Goal: Task Accomplishment & Management: Use online tool/utility

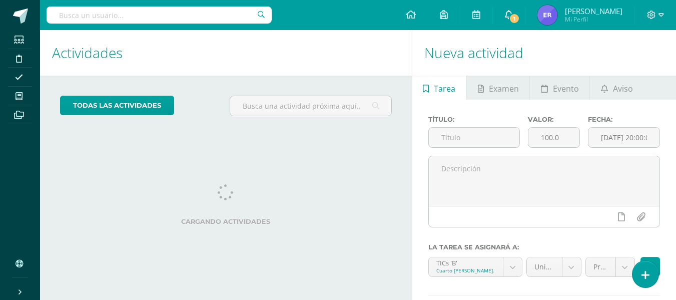
click at [513, 14] on icon at bounding box center [509, 14] width 8 height 9
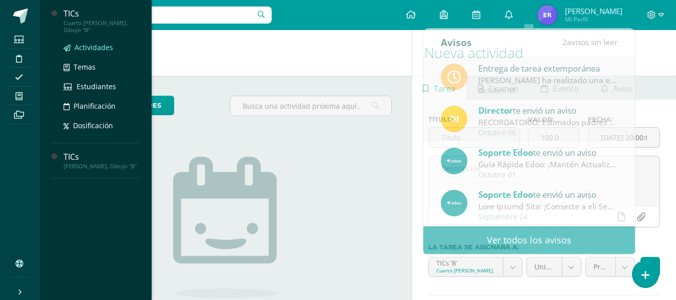
click at [102, 43] on span "Actividades" at bounding box center [94, 48] width 39 height 10
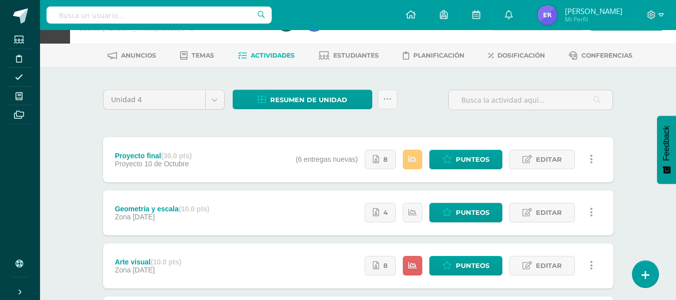
scroll to position [50, 0]
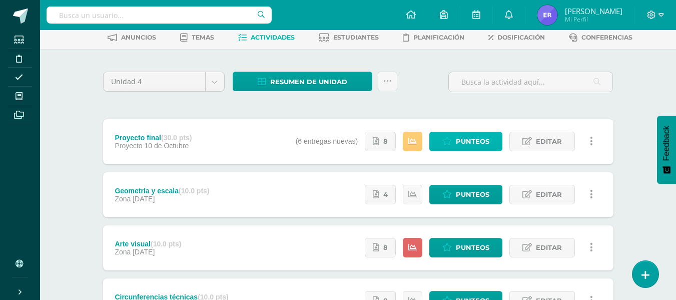
click at [458, 138] on span "Punteos" at bounding box center [473, 141] width 34 height 19
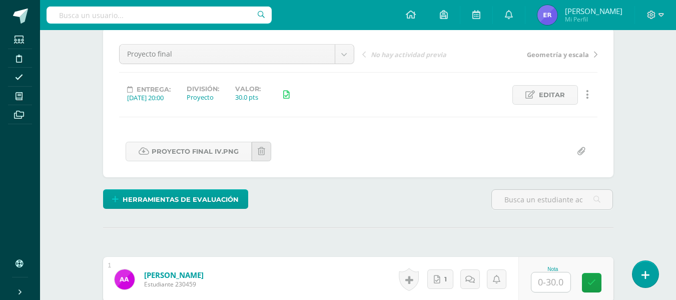
scroll to position [91, 0]
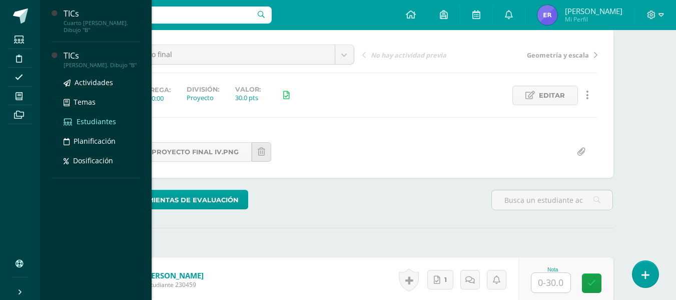
click at [94, 117] on span "Estudiantes" at bounding box center [97, 122] width 40 height 10
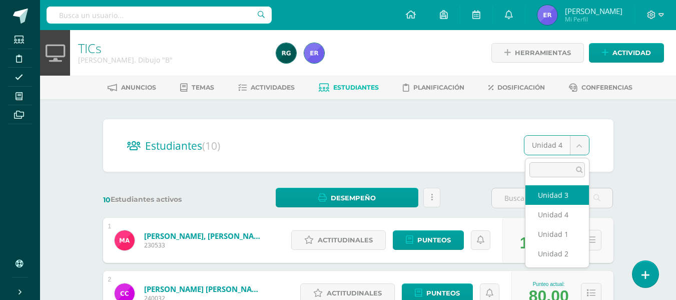
select select "/dashboard/teacher/section/2280/students/?unit=93490"
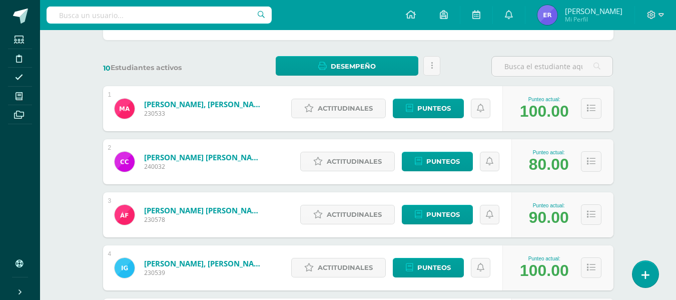
scroll to position [300, 0]
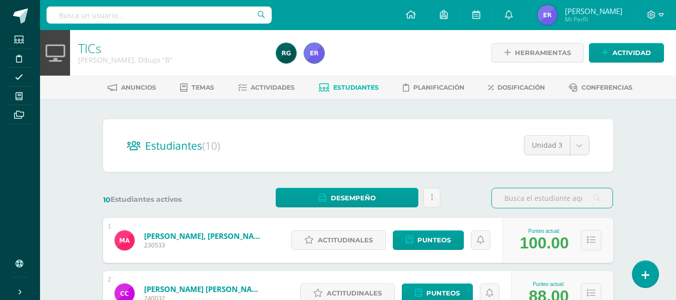
click at [553, 158] on div "Unidad 3 Unidad 3 Unidad 4 Unidad 1 Unidad 2" at bounding box center [549, 149] width 82 height 28
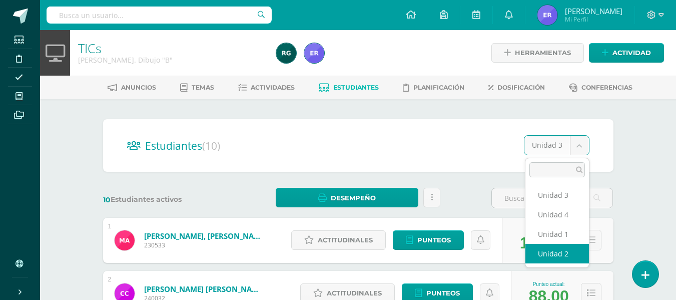
select select "/dashboard/teacher/section/2280/students/?unit=93489"
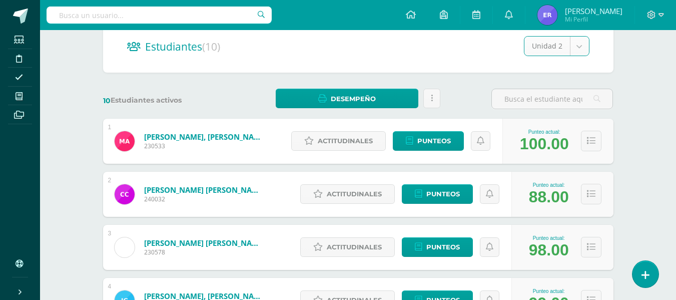
scroll to position [300, 0]
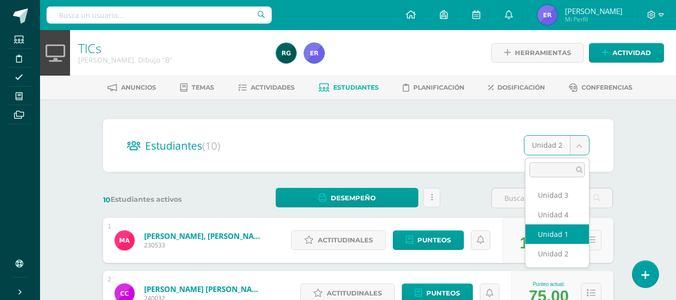
select select "/dashboard/teacher/section/2280/students/?unit=93486"
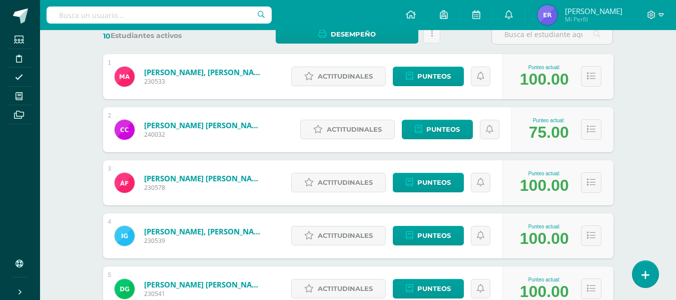
scroll to position [250, 0]
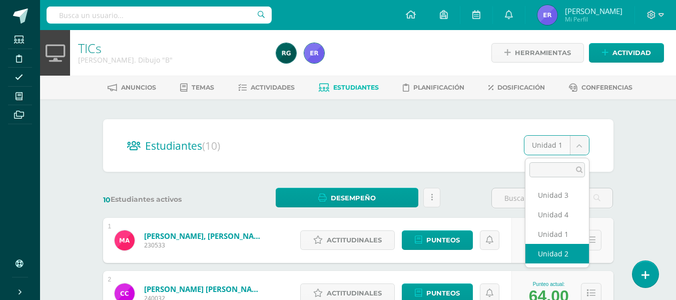
select select "/dashboard/teacher/section/2280/students/?unit=93489"
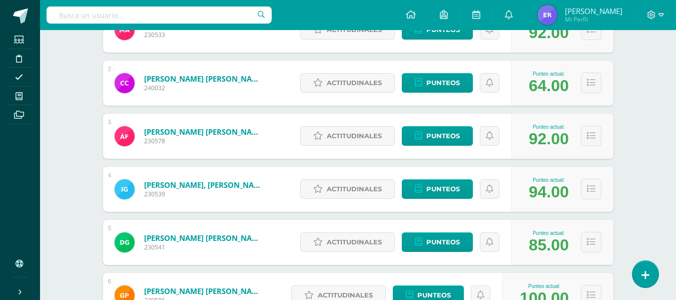
scroll to position [248, 0]
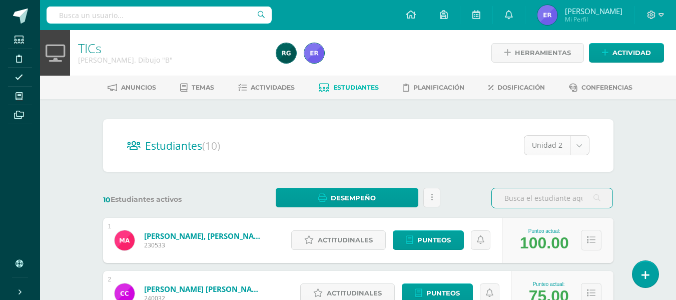
click at [546, 155] on div "Unidad 2" at bounding box center [557, 145] width 66 height 20
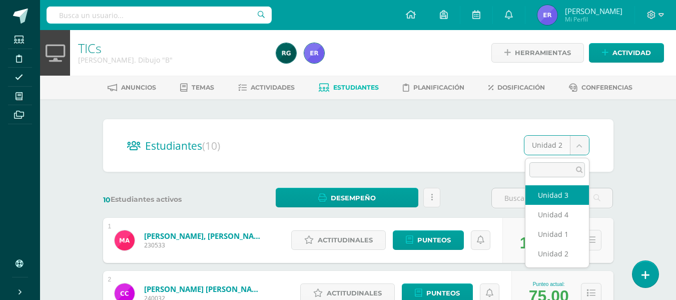
select select "/dashboard/teacher/section/2280/students/?unit=93490"
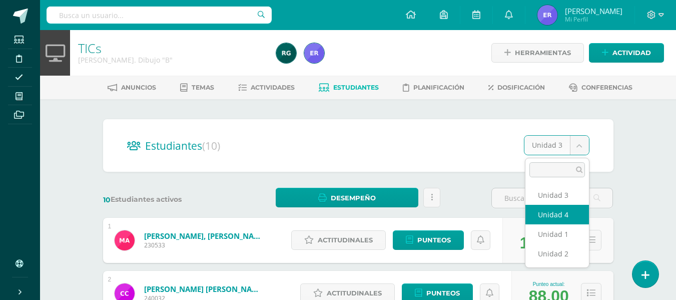
select select "/dashboard/teacher/section/2280/students/?unit=93491"
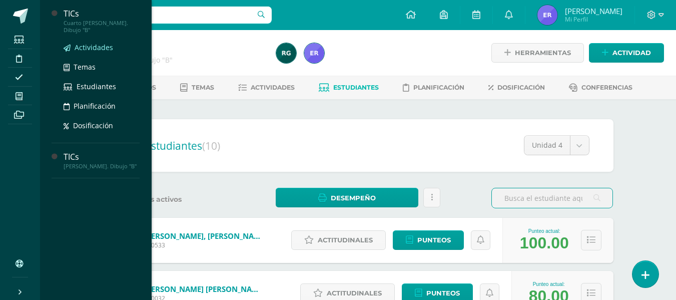
click at [94, 42] on link "Actividades" at bounding box center [102, 48] width 76 height 12
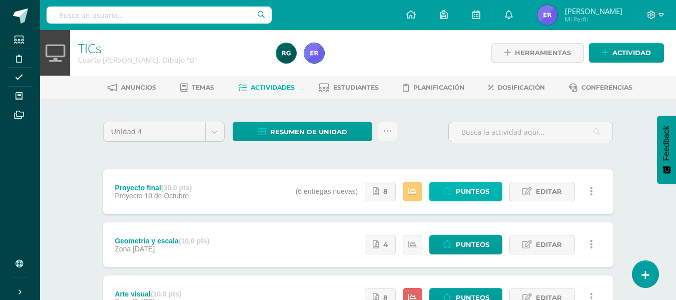
click at [460, 188] on span "Punteos" at bounding box center [473, 191] width 34 height 19
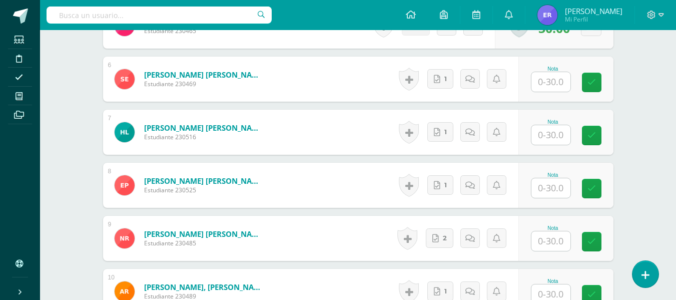
scroll to position [606, 0]
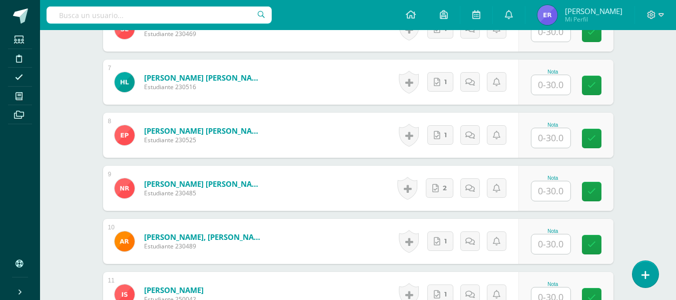
click at [442, 198] on div "Historial de actividad No hay historial para esta actividad 2 Agregar Comentari…" at bounding box center [456, 188] width 125 height 45
click at [437, 196] on link "2" at bounding box center [440, 188] width 28 height 20
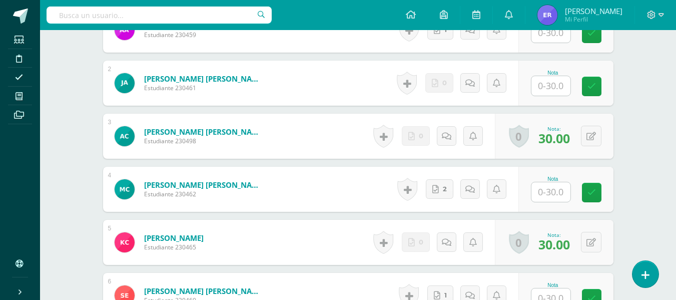
scroll to position [256, 0]
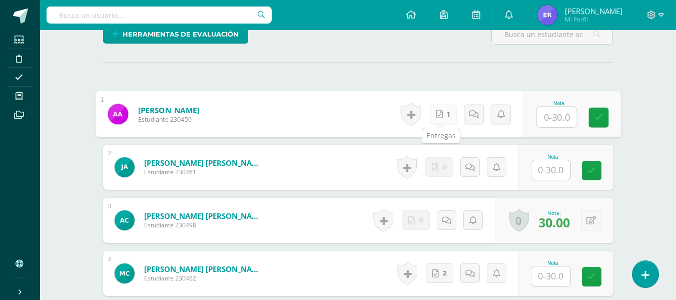
click at [431, 113] on link "1" at bounding box center [442, 114] width 27 height 20
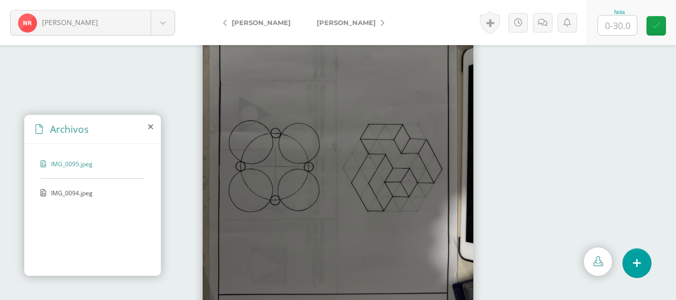
click at [618, 18] on input "text" at bounding box center [617, 26] width 39 height 20
type input "30"
click at [344, 24] on span "[PERSON_NAME]" at bounding box center [346, 23] width 59 height 8
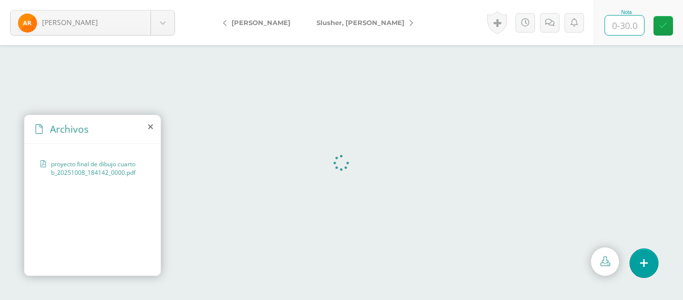
click at [619, 19] on input "text" at bounding box center [624, 26] width 39 height 20
type input "25"
click at [549, 20] on icon at bounding box center [554, 23] width 10 height 9
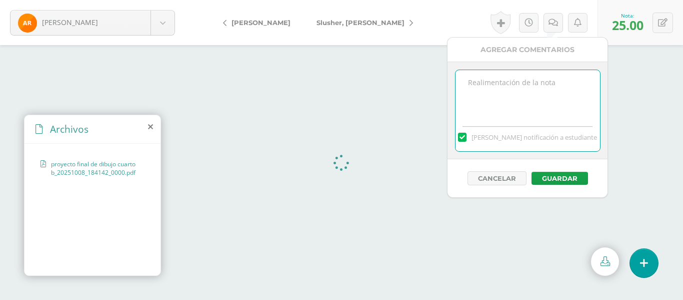
click at [543, 72] on textarea at bounding box center [528, 95] width 145 height 50
type textarea "Falto marginar formato."
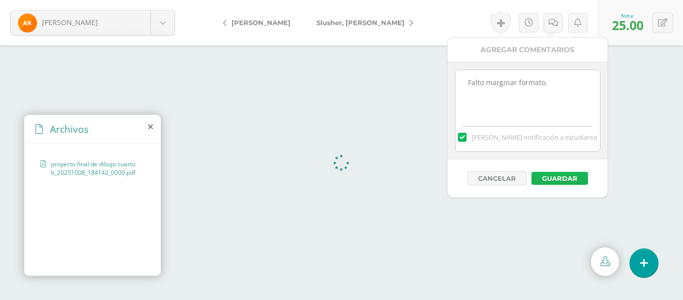
click at [565, 174] on button "Guardar" at bounding box center [560, 178] width 57 height 13
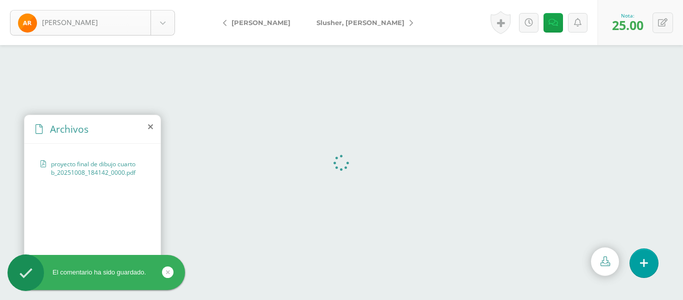
click at [113, 21] on body "El comentario ha sido guardado. Román, Ashley Alvarez, Alice Archila, Javier Ca…" at bounding box center [341, 150] width 683 height 300
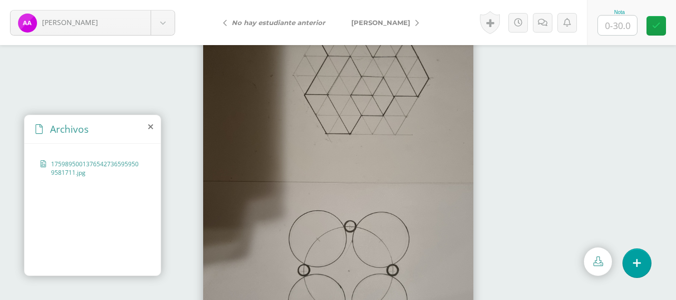
click at [612, 30] on input "text" at bounding box center [617, 26] width 39 height 20
type input "25"
click at [547, 25] on icon at bounding box center [546, 23] width 10 height 9
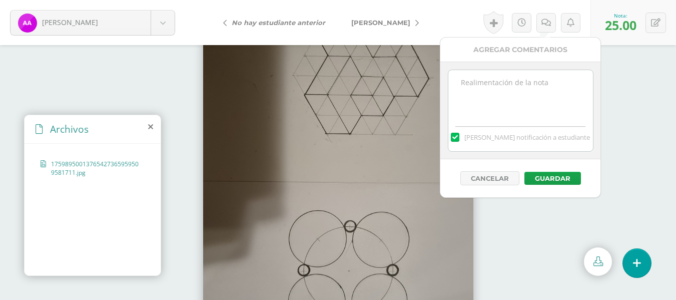
click at [502, 109] on textarea at bounding box center [520, 95] width 145 height 50
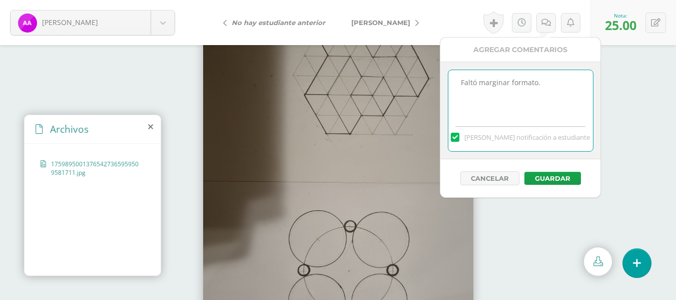
type textarea "Faltó marginar formato."
click at [544, 171] on div "Cancelar Guardar" at bounding box center [520, 178] width 160 height 38
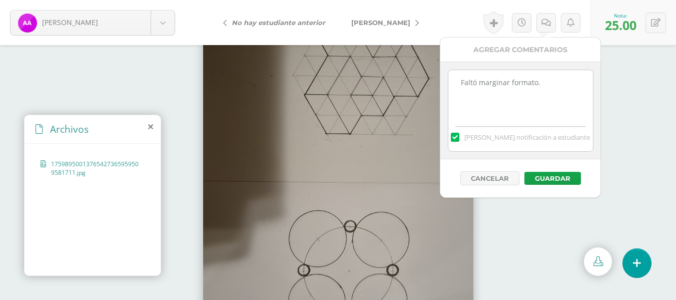
click at [498, 75] on textarea "Faltó marginar formato." at bounding box center [520, 95] width 145 height 50
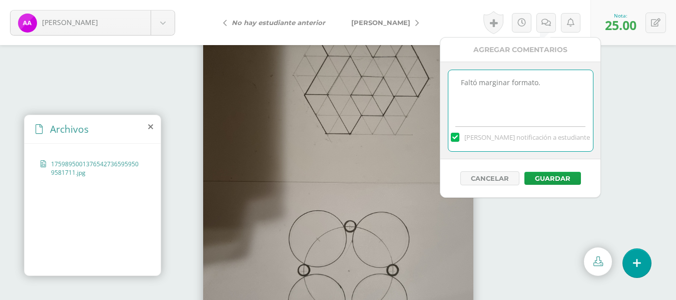
click at [498, 75] on textarea "Faltó marginar formato." at bounding box center [520, 95] width 145 height 50
click at [571, 182] on button "Guardar" at bounding box center [552, 178] width 57 height 13
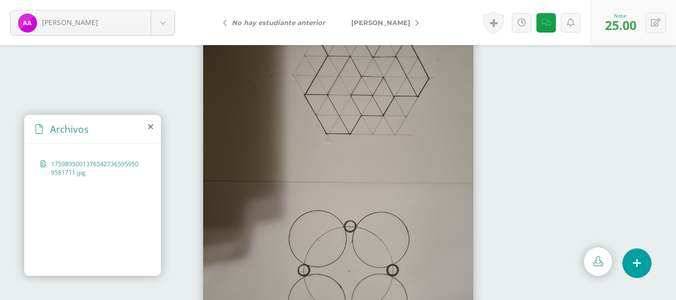
click at [371, 17] on link "[PERSON_NAME]" at bounding box center [382, 23] width 89 height 24
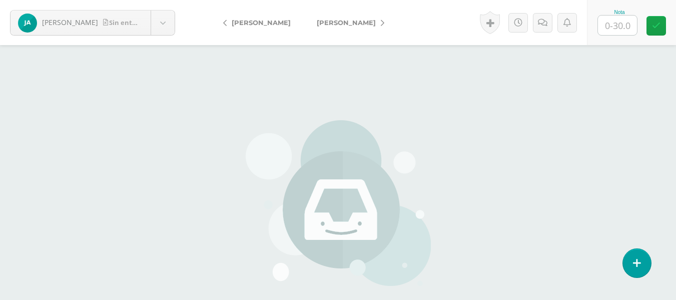
scroll to position [50, 0]
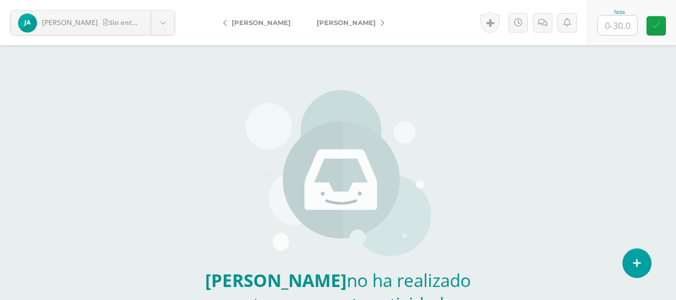
click at [608, 28] on input "text" at bounding box center [617, 26] width 39 height 20
type input "0"
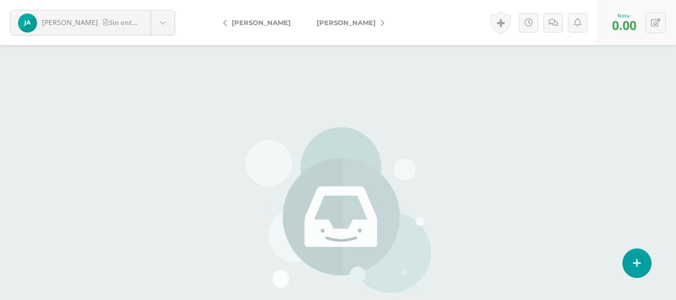
scroll to position [0, 0]
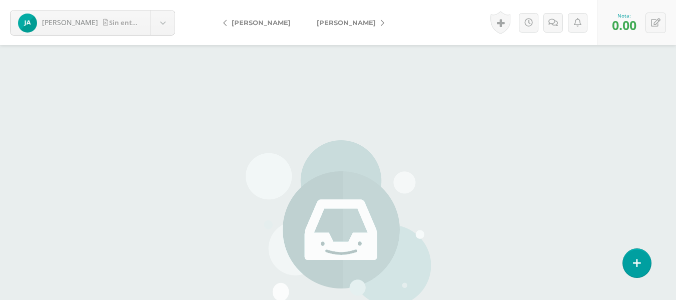
click at [320, 26] on span "[PERSON_NAME]" at bounding box center [346, 23] width 59 height 8
click at [332, 13] on link "[PERSON_NAME]" at bounding box center [348, 23] width 89 height 24
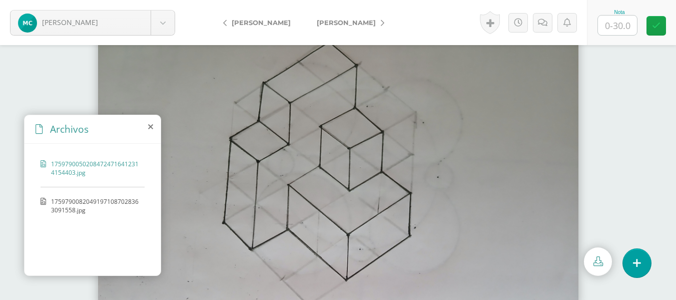
scroll to position [8, 0]
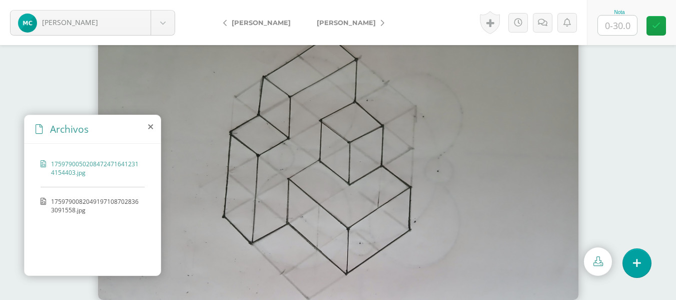
click at [74, 213] on span "17597900820491971087028363091558.jpg" at bounding box center [95, 205] width 89 height 17
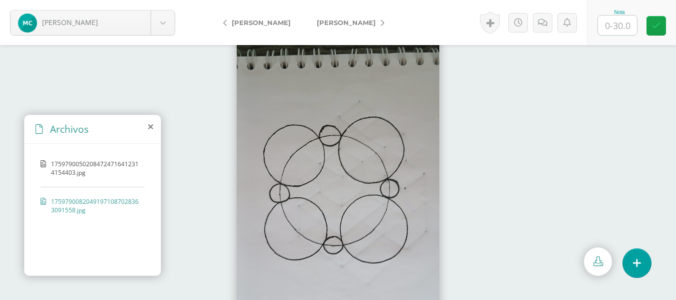
scroll to position [0, 0]
click at [608, 21] on input "text" at bounding box center [617, 26] width 39 height 20
type input "20"
click at [664, 24] on link at bounding box center [656, 26] width 20 height 20
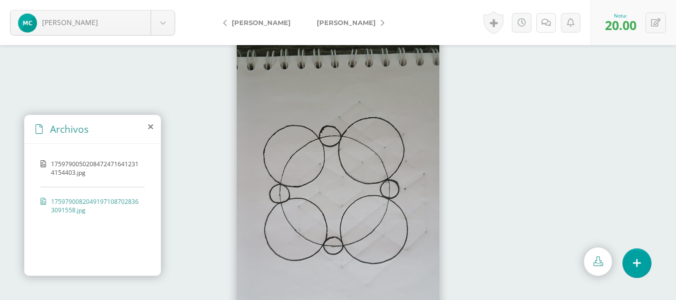
click at [541, 26] on icon at bounding box center [546, 23] width 10 height 9
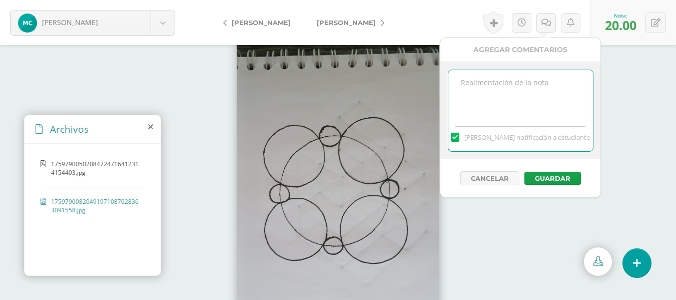
click at [535, 96] on textarea at bounding box center [520, 95] width 145 height 50
type textarea "N"
type textarea "R"
type textarea "Debías realizar tus elementos en formato tamaño A3."
click at [548, 173] on button "Guardar" at bounding box center [552, 178] width 57 height 13
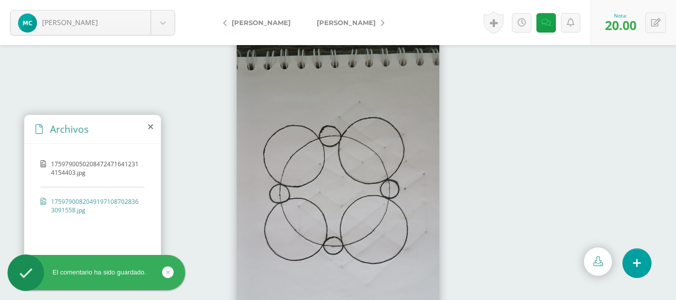
click at [359, 24] on link "[PERSON_NAME]" at bounding box center [348, 23] width 89 height 24
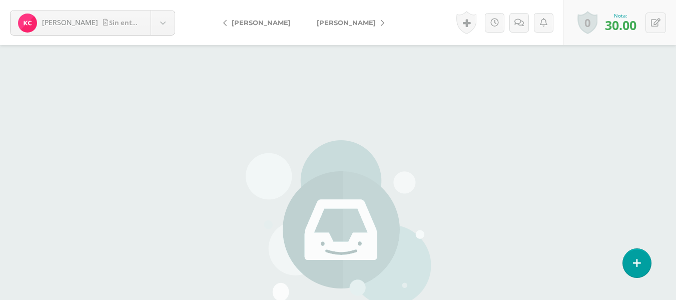
click at [342, 25] on span "[PERSON_NAME]" at bounding box center [346, 23] width 59 height 8
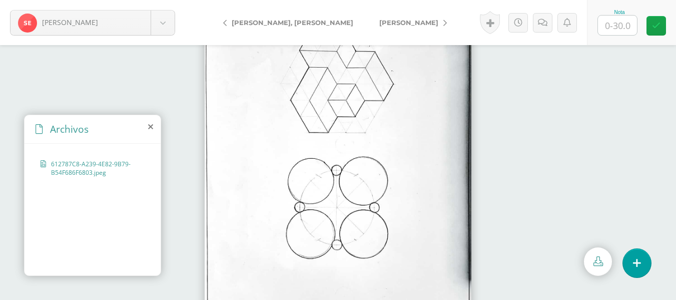
click at [617, 29] on input "text" at bounding box center [617, 26] width 39 height 20
type input "30"
click at [366, 28] on link "[PERSON_NAME]" at bounding box center [410, 23] width 89 height 24
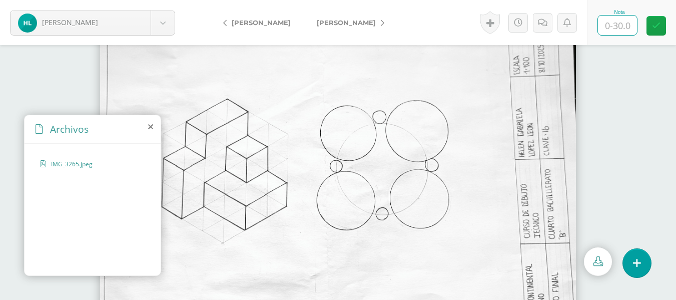
click at [604, 26] on input "text" at bounding box center [617, 26] width 39 height 20
type input "30"
click at [320, 25] on span "[PERSON_NAME]" at bounding box center [346, 23] width 59 height 8
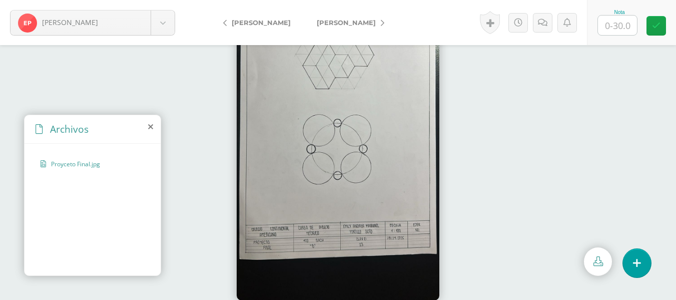
scroll to position [53, 0]
click at [623, 26] on input "text" at bounding box center [617, 26] width 39 height 20
type input "30"
click at [354, 20] on span "[PERSON_NAME]" at bounding box center [346, 23] width 59 height 8
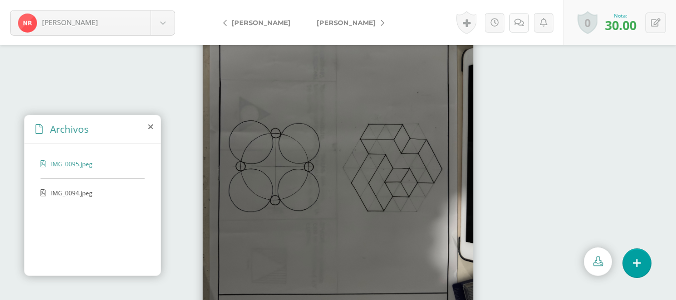
click at [517, 25] on icon at bounding box center [519, 23] width 10 height 9
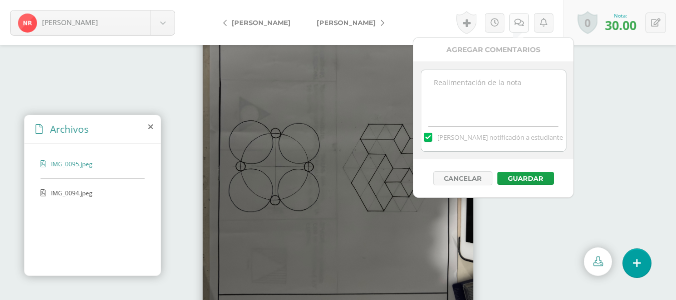
click at [517, 25] on icon at bounding box center [519, 23] width 10 height 9
click at [591, 120] on div at bounding box center [338, 172] width 676 height 255
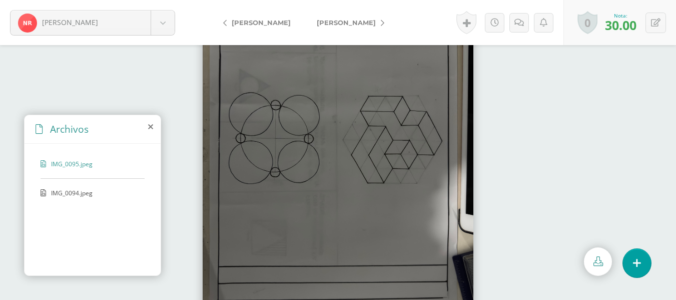
scroll to position [53, 0]
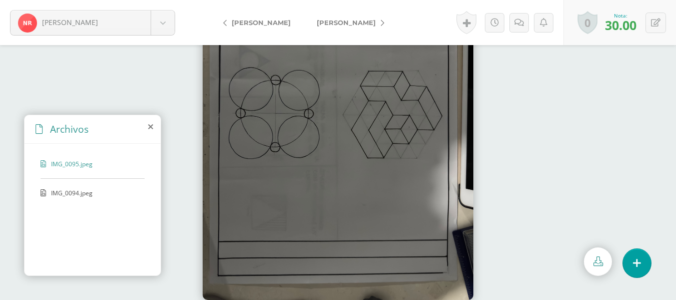
click at [319, 26] on span "[PERSON_NAME]" at bounding box center [346, 23] width 59 height 8
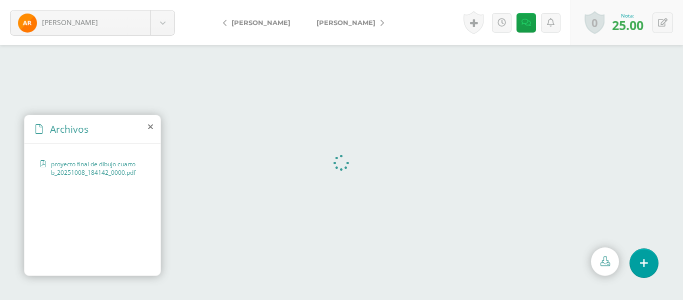
click at [327, 23] on span "[PERSON_NAME]" at bounding box center [346, 23] width 59 height 8
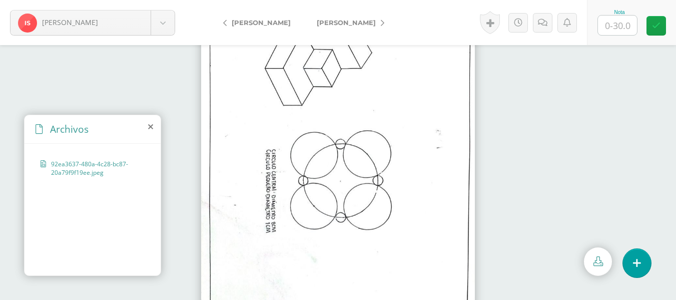
click at [609, 30] on input "text" at bounding box center [617, 26] width 39 height 20
type input "30"
click at [344, 24] on span "[PERSON_NAME]" at bounding box center [346, 23] width 59 height 8
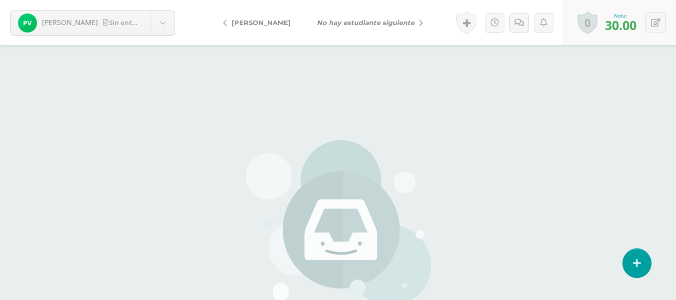
click at [339, 20] on icon "No hay estudiante siguiente" at bounding box center [366, 23] width 98 height 8
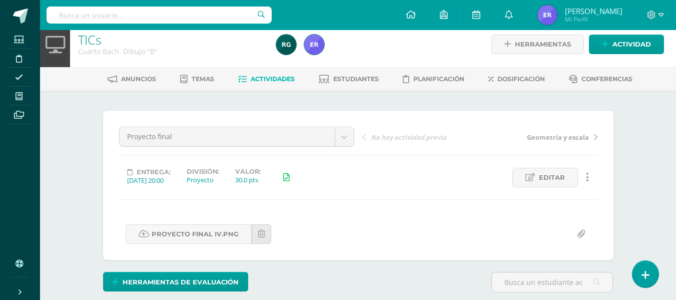
scroll to position [6, 0]
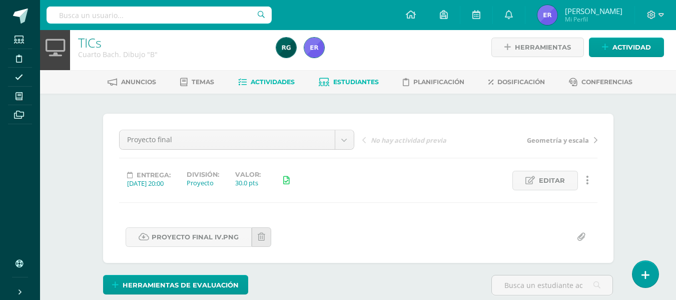
click at [328, 81] on icon at bounding box center [324, 82] width 11 height 9
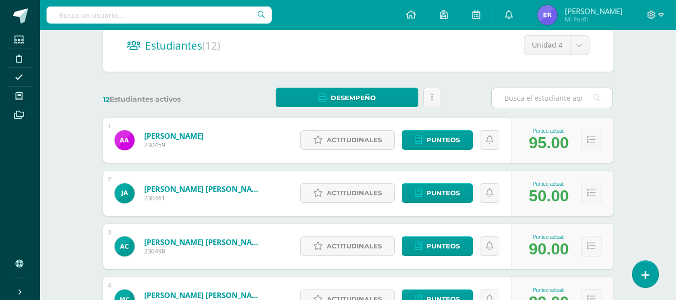
scroll to position [150, 0]
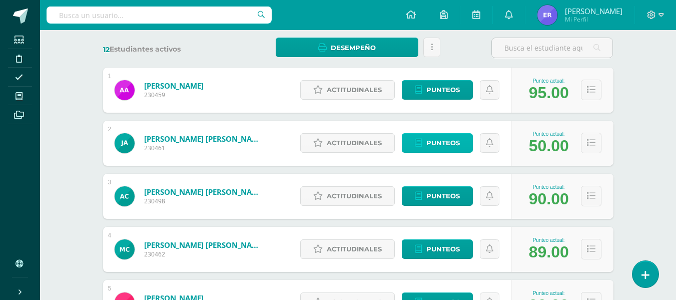
click at [410, 148] on link "Punteos" at bounding box center [437, 143] width 71 height 20
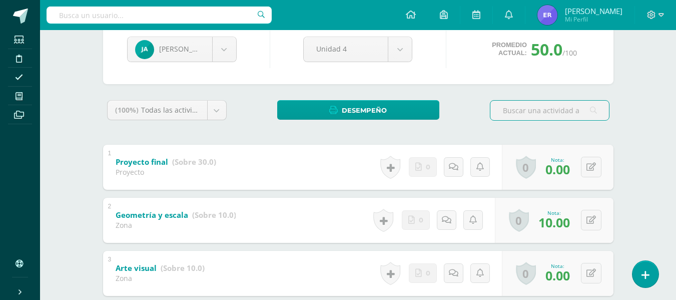
scroll to position [83, 0]
